Goal: Task Accomplishment & Management: Use online tool/utility

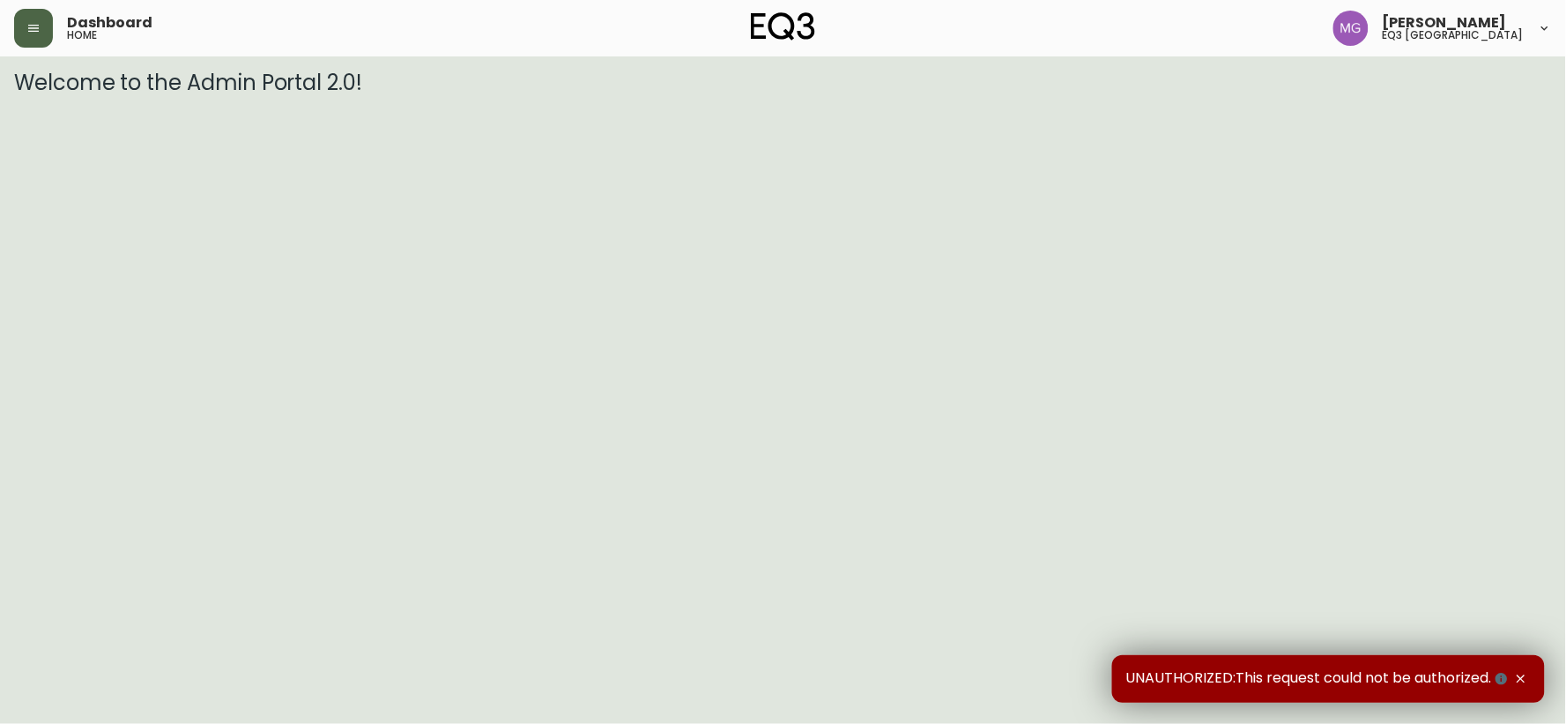
click at [40, 29] on icon "button" at bounding box center [33, 28] width 14 height 14
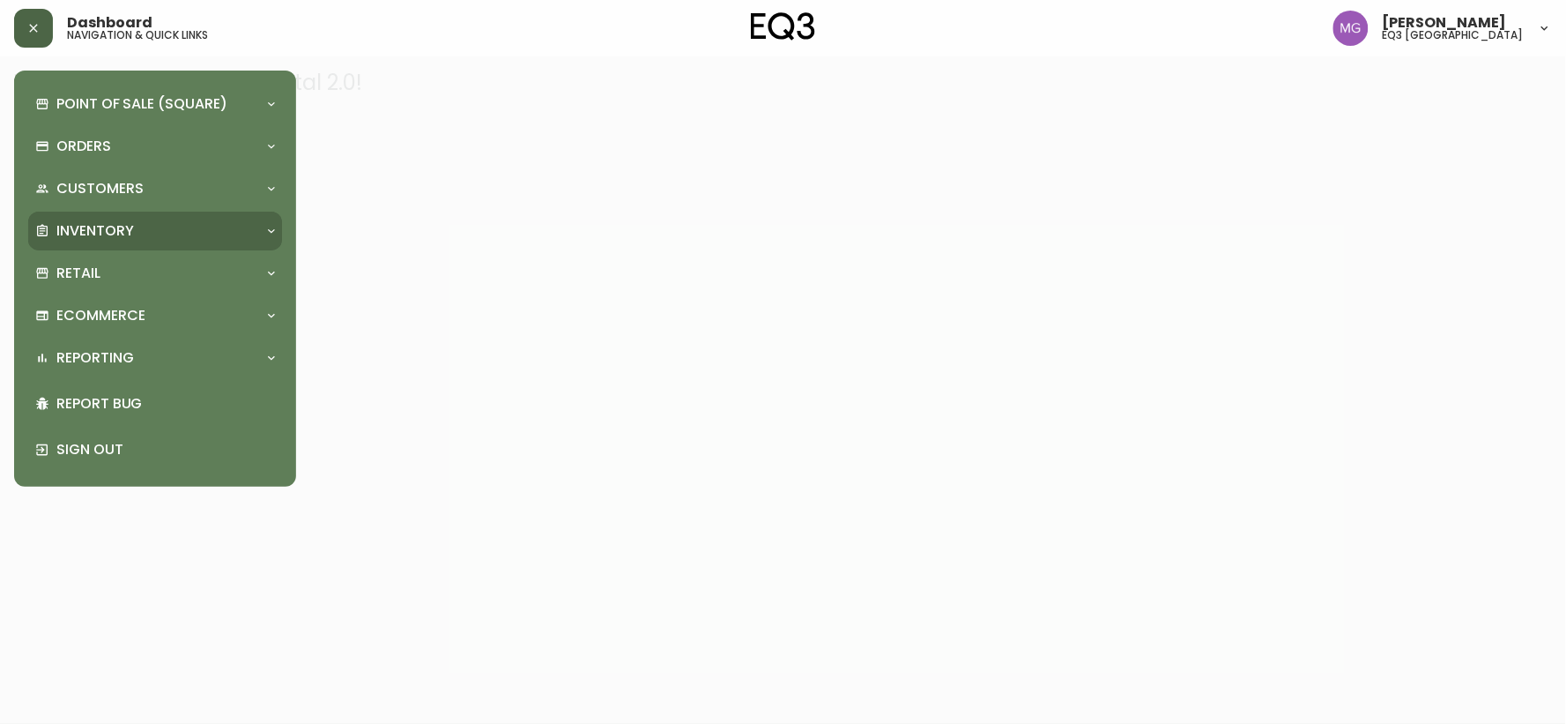
click at [113, 222] on p "Inventory" at bounding box center [95, 230] width 78 height 19
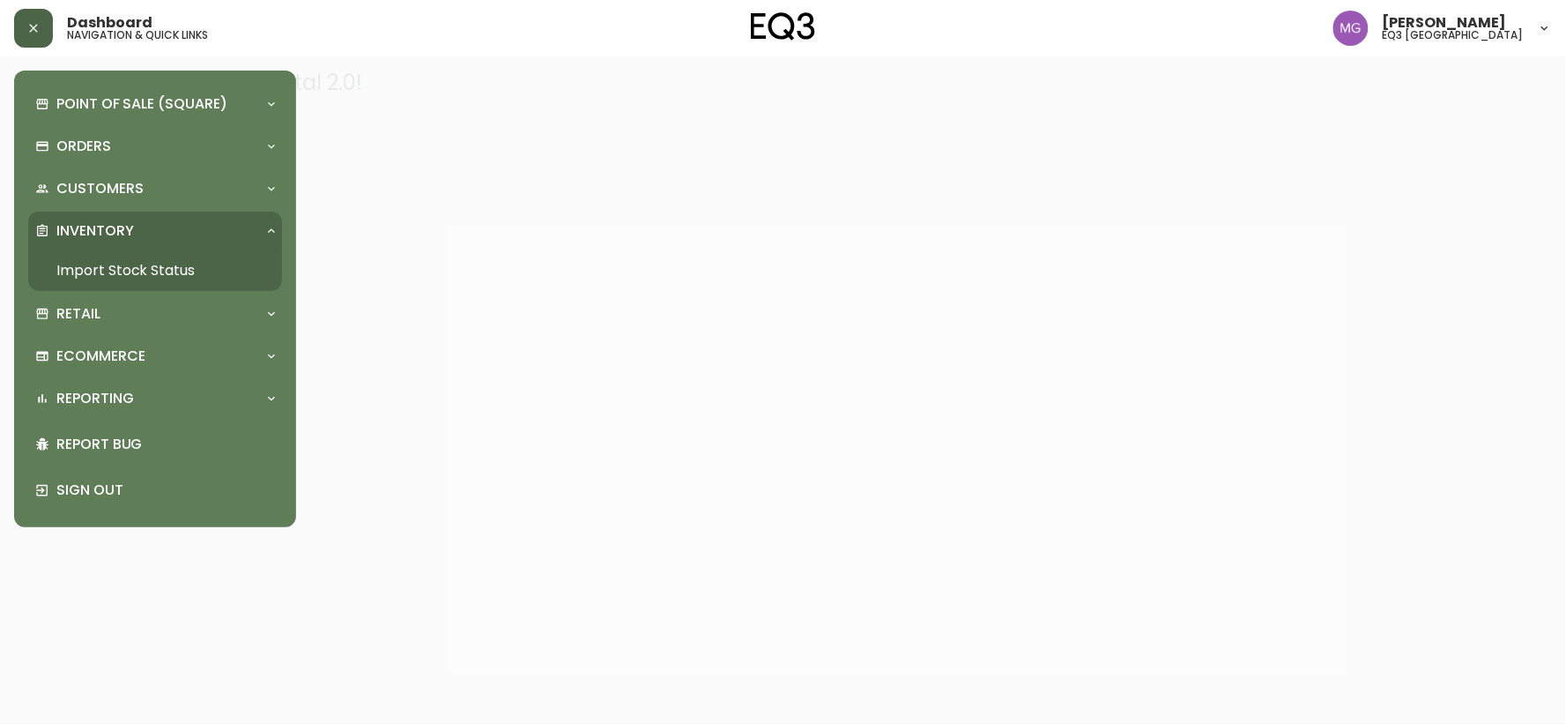
click at [134, 266] on link "Import Stock Status" at bounding box center [155, 270] width 254 height 41
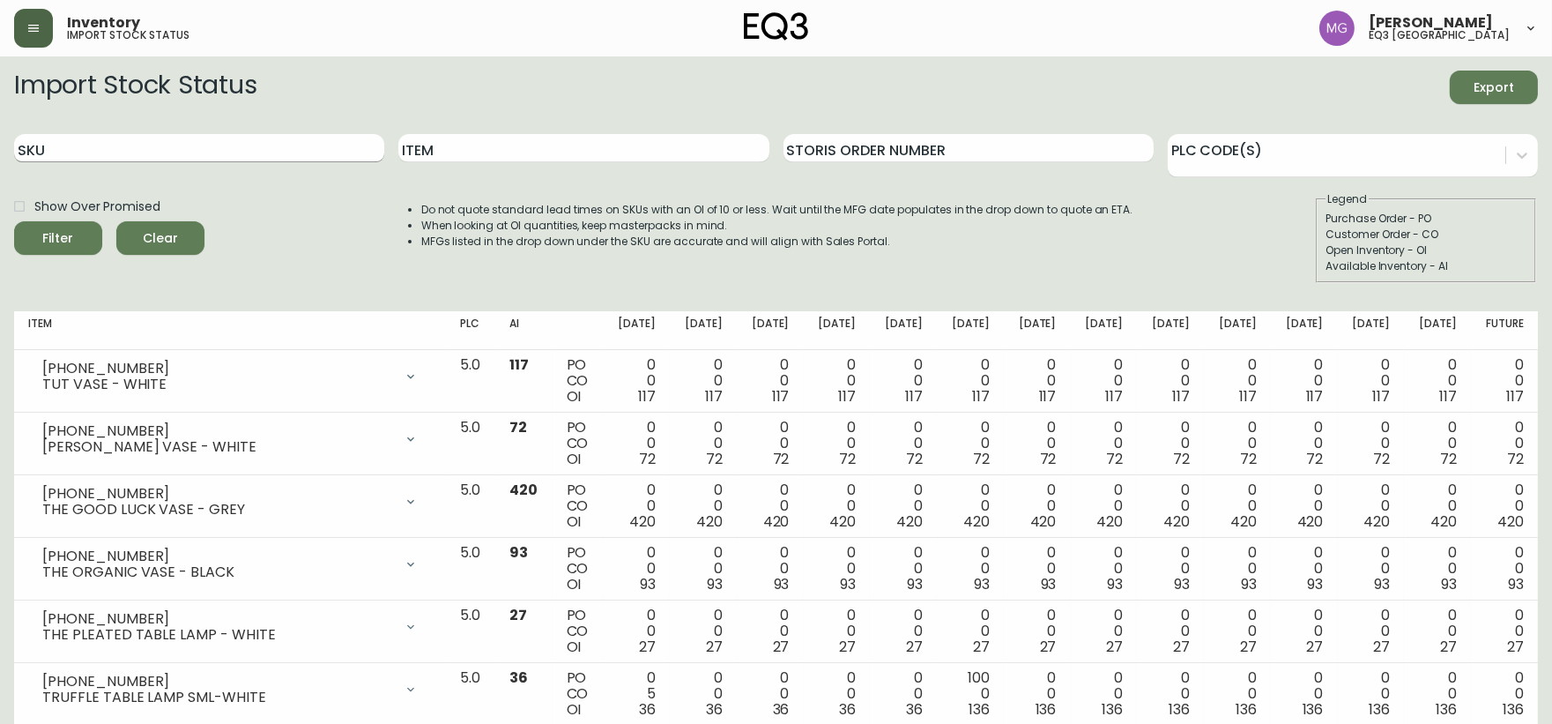
click at [279, 157] on input "SKU" at bounding box center [199, 148] width 370 height 28
paste input "[PHONE_NUMBER]"
type input "[PHONE_NUMBER]"
click at [14, 221] on button "Filter" at bounding box center [58, 237] width 88 height 33
